Goal: Information Seeking & Learning: Learn about a topic

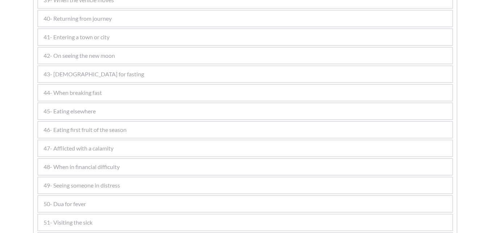
scroll to position [1016, 0]
click at [132, 110] on div "47- Afflicted with a calamity" at bounding box center [245, 112] width 414 height 16
click at [177, 114] on div "47- Afflicted with a calamity" at bounding box center [245, 112] width 414 height 16
click at [178, 113] on div "47- Afflicted with a calamity" at bounding box center [245, 112] width 414 height 16
click at [179, 112] on div "47- Afflicted with a calamity" at bounding box center [245, 112] width 414 height 16
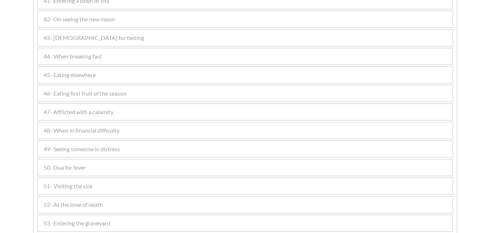
click at [179, 112] on div "47- Afflicted with a calamity" at bounding box center [245, 112] width 414 height 16
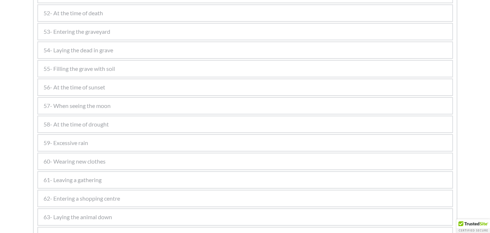
scroll to position [1545, 0]
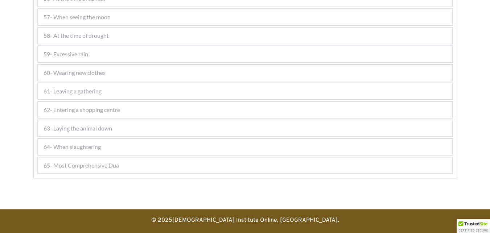
click at [195, 111] on div "62- Entering a shopping centre" at bounding box center [245, 110] width 414 height 16
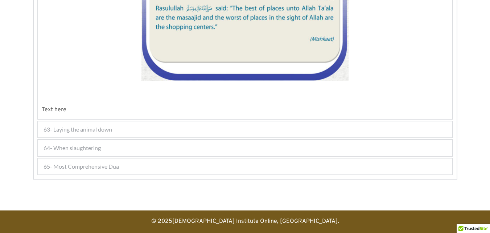
scroll to position [1860, 0]
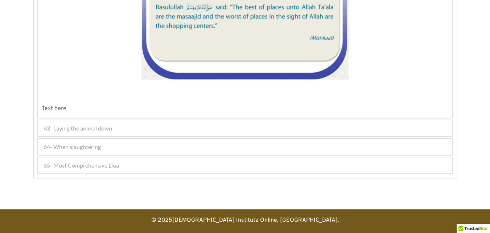
click at [204, 128] on div "63- Laying the animal down" at bounding box center [245, 128] width 414 height 16
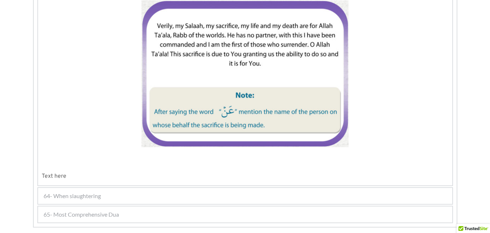
scroll to position [2055, 0]
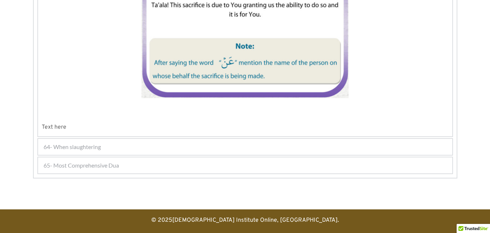
click at [197, 163] on div "65- Most Comprehensive Dua" at bounding box center [245, 165] width 414 height 16
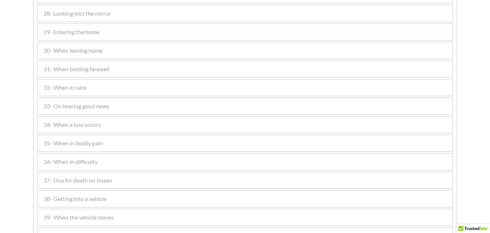
scroll to position [708, 0]
click at [110, 125] on div "36- When in difficulty" at bounding box center [245, 125] width 414 height 16
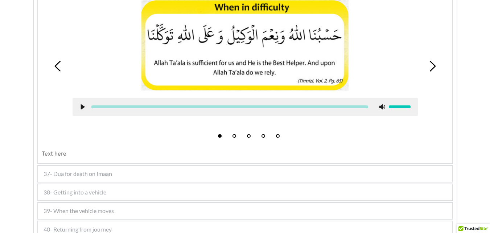
scroll to position [889, 0]
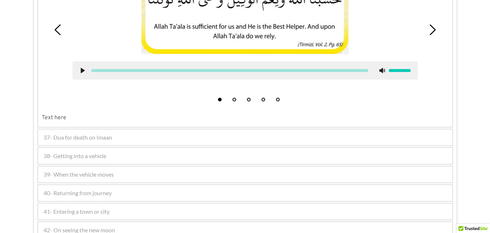
click at [123, 139] on div "37- Dua for death on Imaan" at bounding box center [245, 137] width 414 height 16
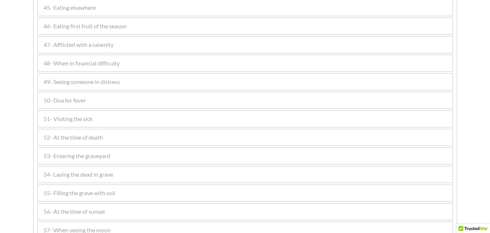
scroll to position [1278, 0]
